Goal: Transaction & Acquisition: Download file/media

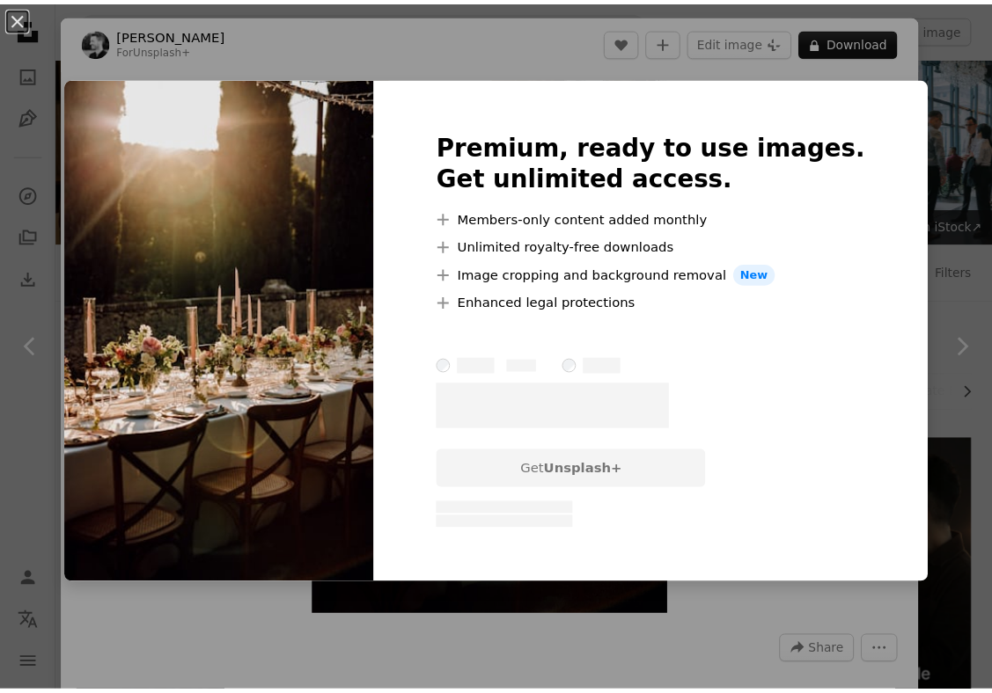
scroll to position [810, 0]
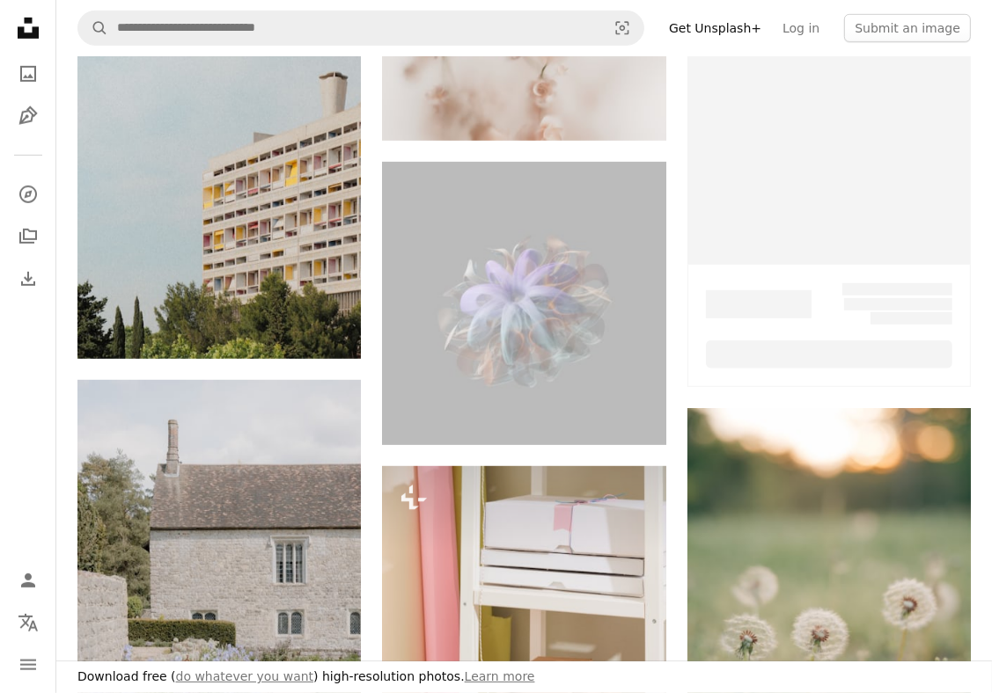
scroll to position [387, 0]
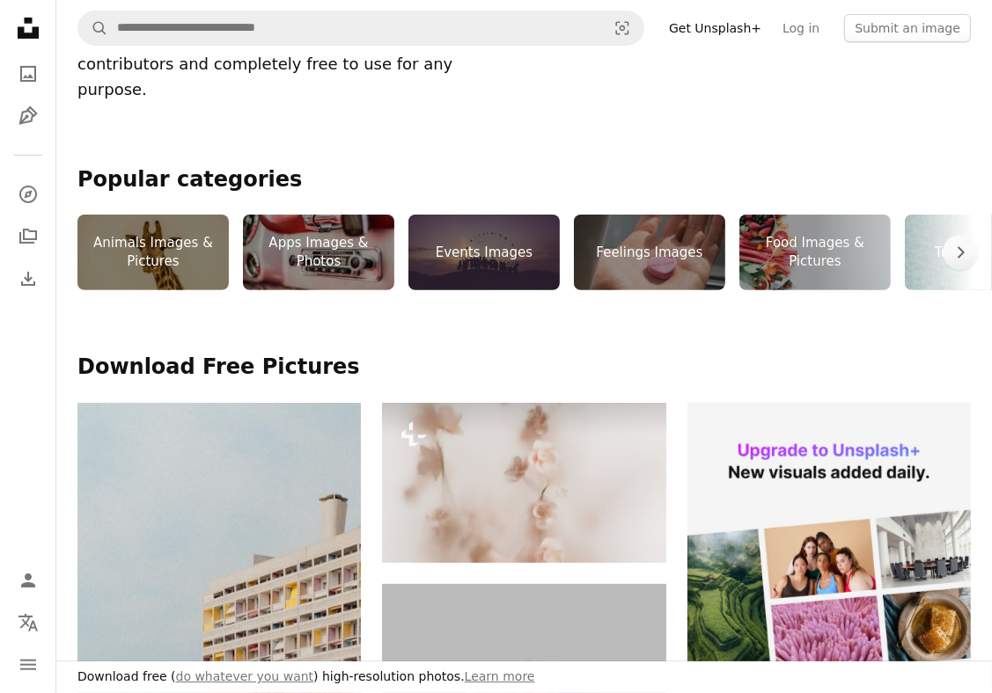
click at [197, 224] on div "Animals Images & Pictures" at bounding box center [152, 253] width 151 height 76
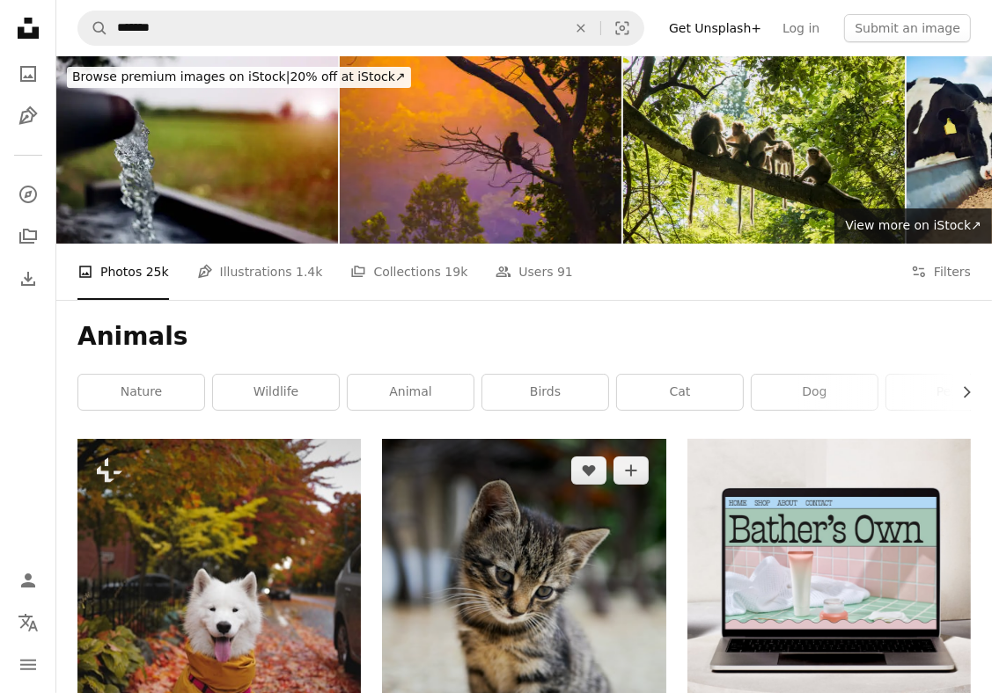
click at [519, 489] on img at bounding box center [523, 627] width 283 height 377
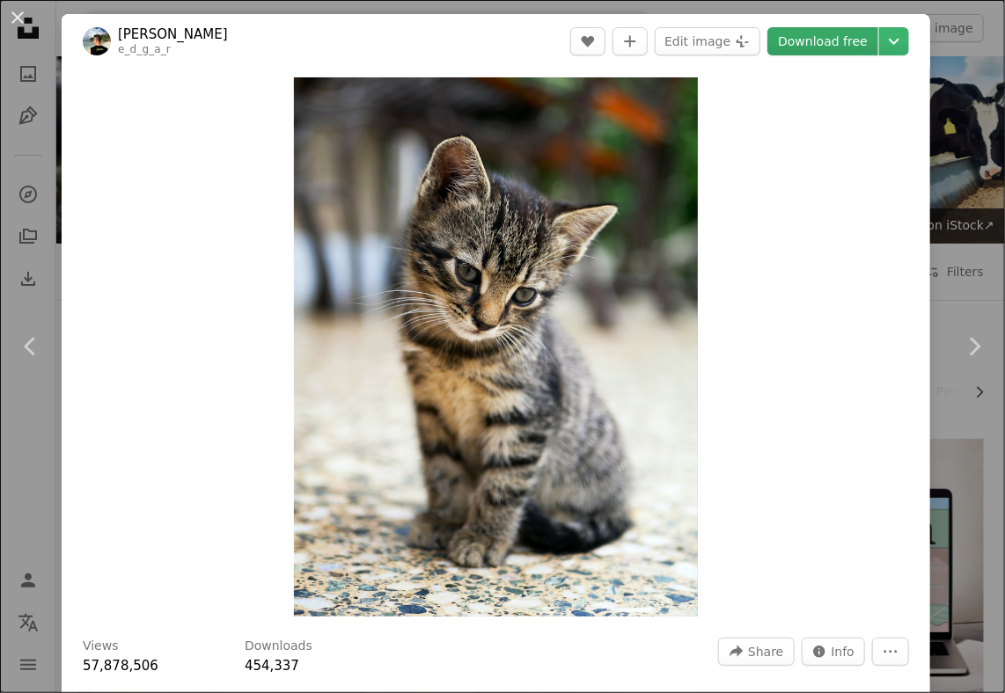
click at [817, 52] on link "Download free" at bounding box center [822, 41] width 111 height 28
